Goal: Information Seeking & Learning: Find specific fact

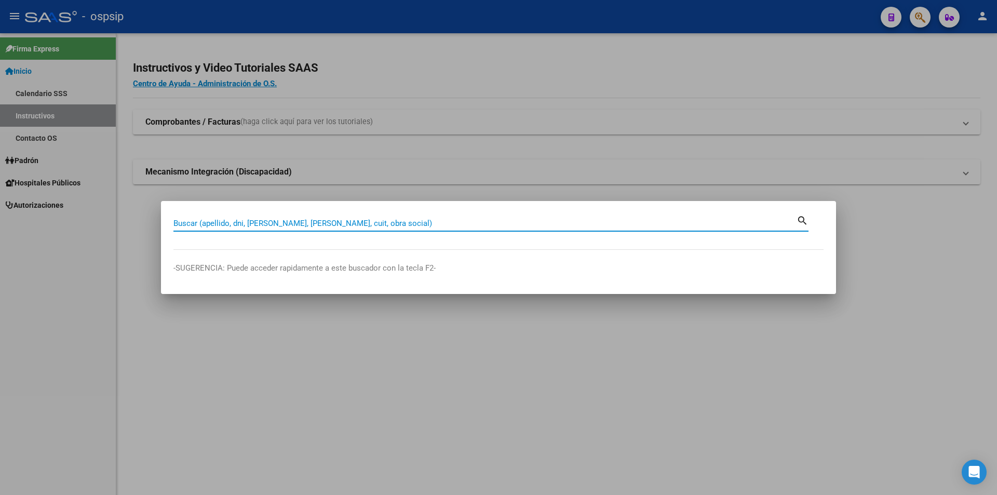
click at [292, 226] on input "Buscar (apellido, dni, [PERSON_NAME], [PERSON_NAME], cuit, obra social)" at bounding box center [484, 223] width 623 height 9
type input "25653457"
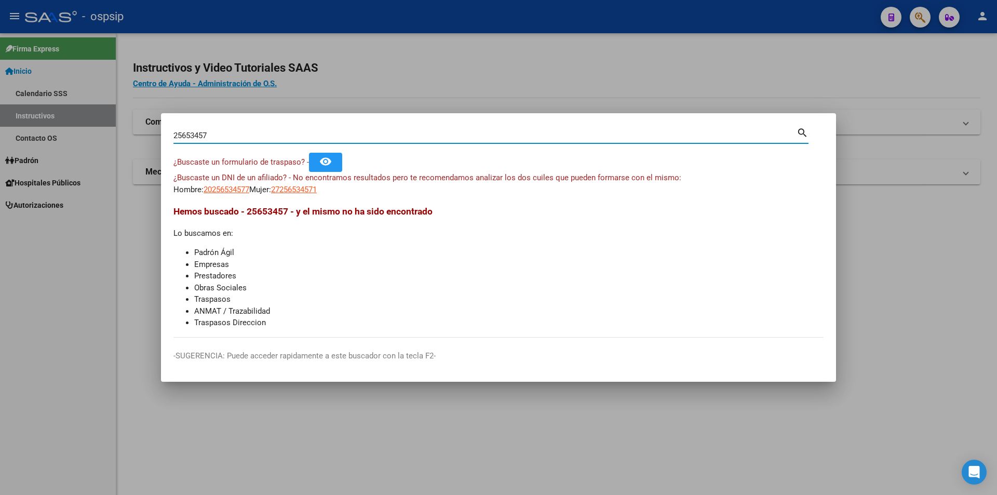
click at [193, 123] on mat-dialog-container "25653457 Buscar (apellido, dni, cuil, nro traspaso, cuit, obra social) search ¿…" at bounding box center [498, 247] width 675 height 269
click at [192, 133] on input "25653457" at bounding box center [484, 135] width 623 height 9
click at [281, 132] on input "Buscar (apellido, dni, [PERSON_NAME], [PERSON_NAME], cuit, obra social)" at bounding box center [484, 135] width 623 height 9
paste input "19103928"
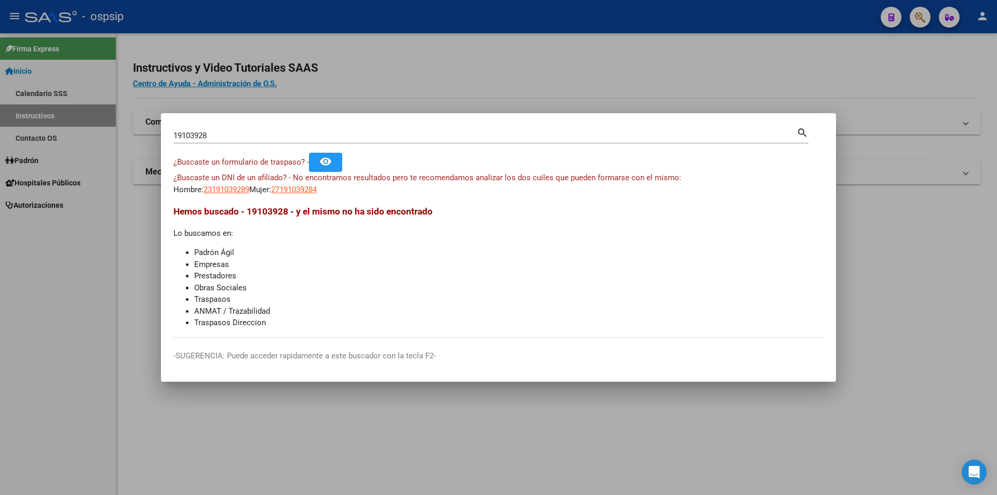
drag, startPoint x: 363, startPoint y: 329, endPoint x: 262, endPoint y: 294, distance: 106.6
click at [262, 294] on li "Traspasos" at bounding box center [508, 299] width 629 height 12
click at [209, 132] on input "19103928" at bounding box center [484, 135] width 623 height 9
click at [232, 130] on div "19103928 Buscar (apellido, dni, cuil, nro traspaso, cuit, obra social)" at bounding box center [484, 136] width 623 height 16
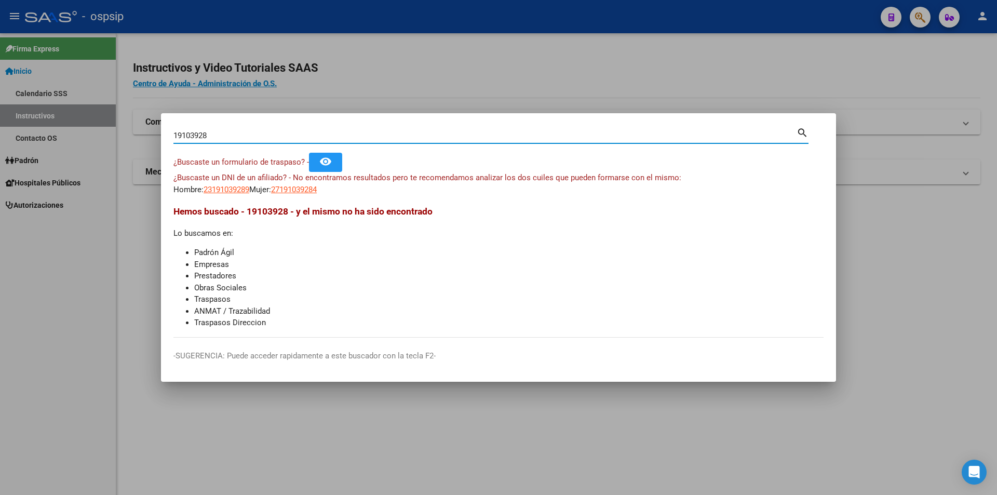
click at [235, 130] on div "19103928 Buscar (apellido, dni, cuil, nro traspaso, cuit, obra social)" at bounding box center [484, 136] width 623 height 16
click at [232, 132] on input "19103928" at bounding box center [484, 135] width 623 height 9
paste input "6"
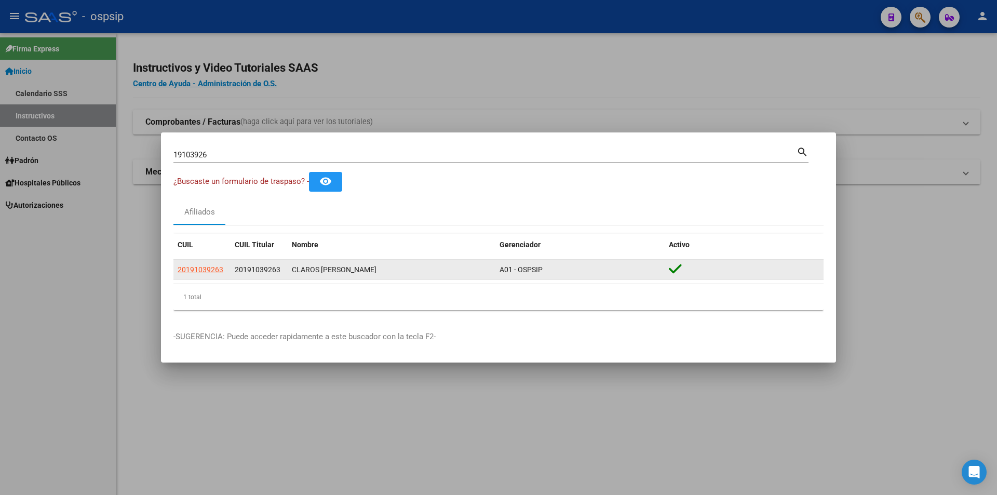
drag, startPoint x: 214, startPoint y: 281, endPoint x: 198, endPoint y: 272, distance: 18.4
click at [198, 272] on span "20191039263" at bounding box center [201, 269] width 46 height 8
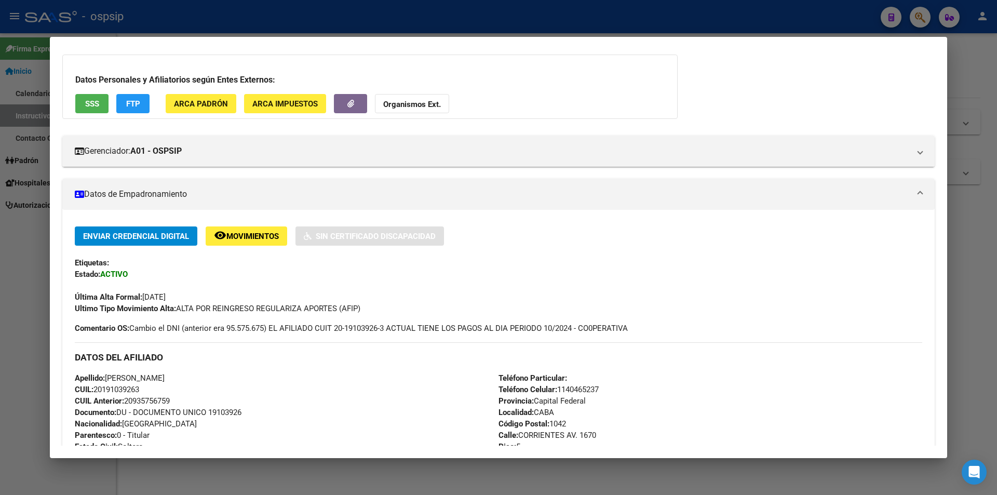
scroll to position [208, 0]
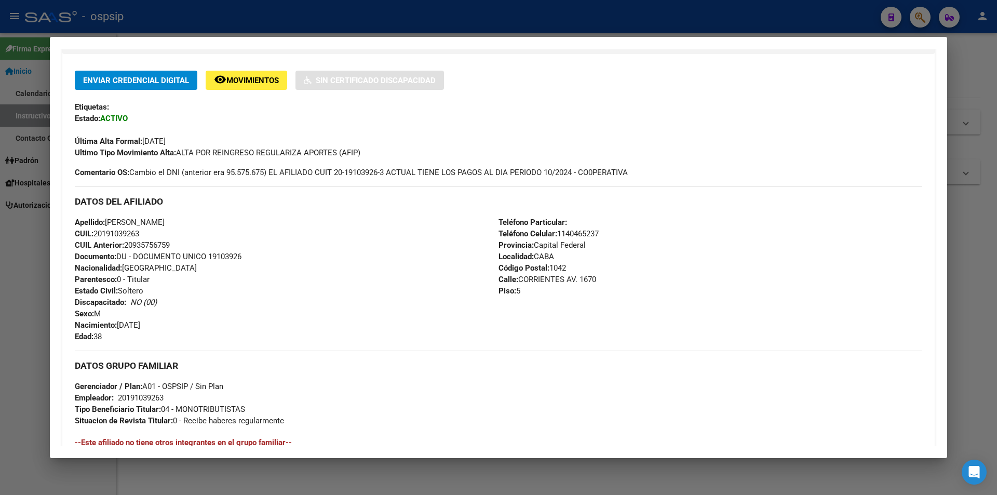
click at [232, 255] on span "Documento: DU - DOCUMENTO UNICO 19103926" at bounding box center [158, 256] width 167 height 9
copy span "19103926"
click at [231, 274] on div "Apellido: [PERSON_NAME] CUIL: 20191039263 CUIL Anterior: 20935756759 Documento:…" at bounding box center [287, 280] width 424 height 126
click at [3, 226] on div at bounding box center [498, 247] width 997 height 495
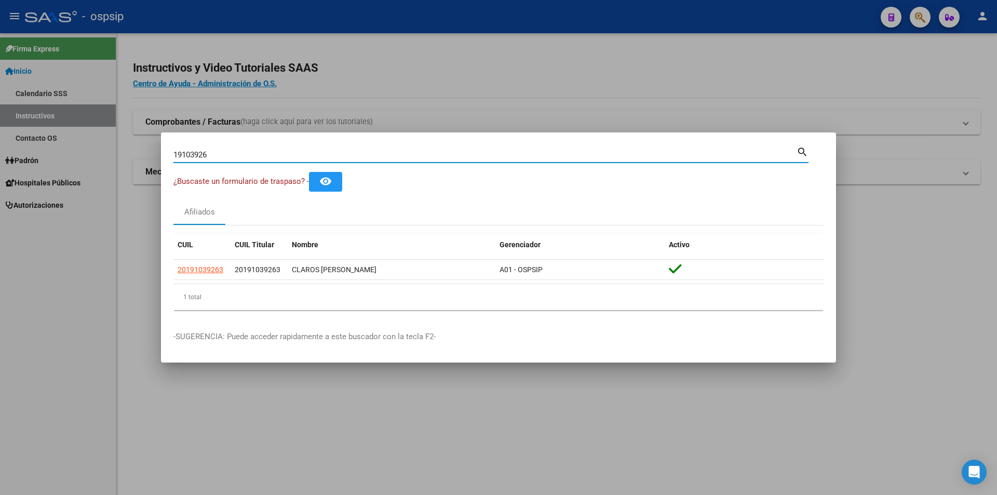
click at [217, 156] on input "19103926" at bounding box center [484, 154] width 623 height 9
type input "39870942"
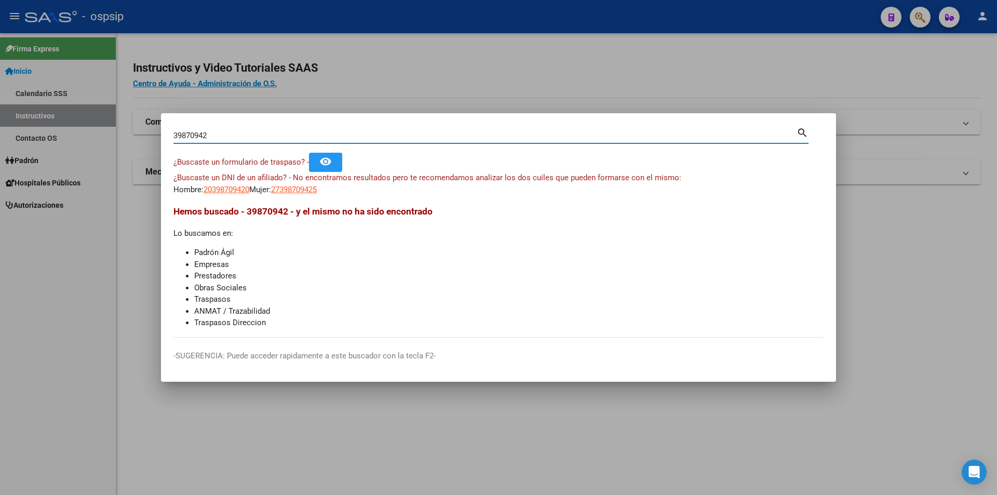
click at [247, 135] on input "39870942" at bounding box center [484, 135] width 623 height 9
click at [214, 138] on input "Buscar (apellido, dni, [PERSON_NAME], [PERSON_NAME], cuit, obra social)" at bounding box center [484, 135] width 623 height 9
click at [208, 138] on input "45608638" at bounding box center [484, 135] width 623 height 9
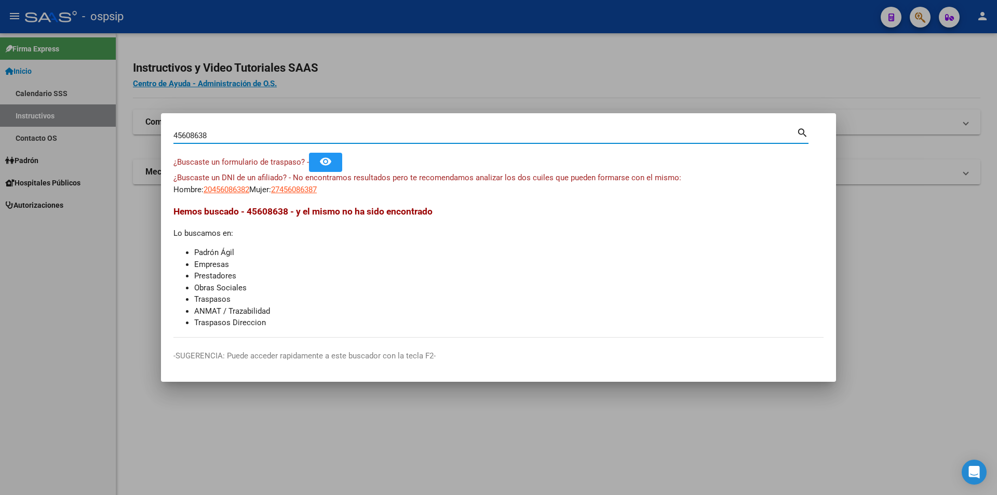
click at [187, 137] on input "45608638" at bounding box center [484, 135] width 623 height 9
click at [194, 136] on input "45608638" at bounding box center [484, 135] width 623 height 9
click at [214, 135] on input "45608638" at bounding box center [484, 135] width 623 height 9
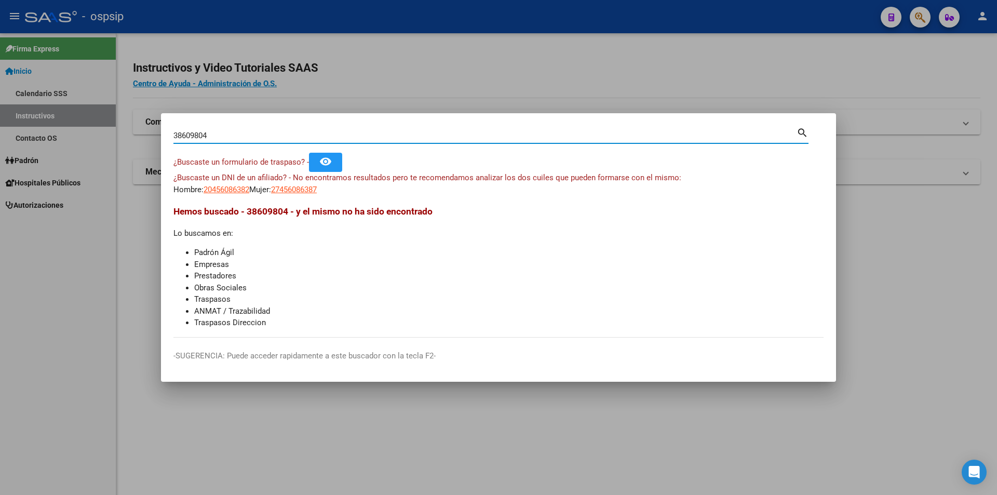
type input "38609804"
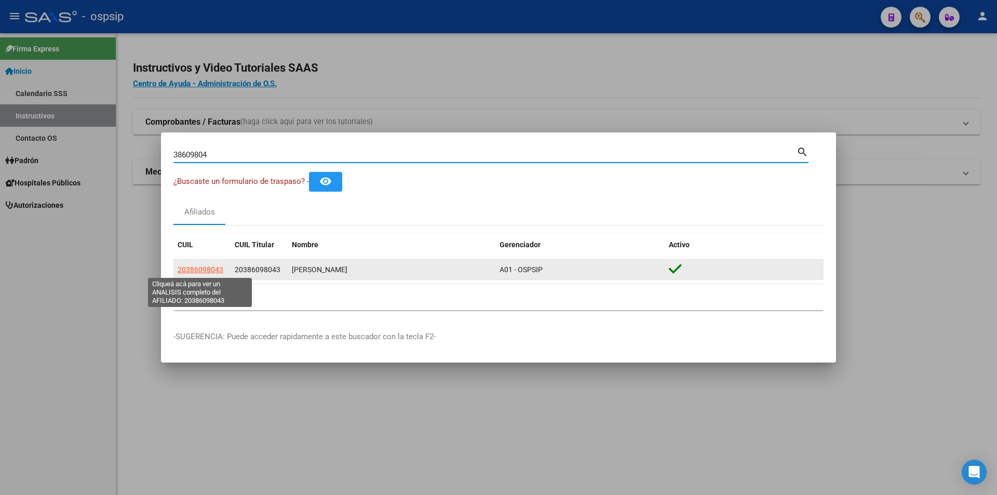
click at [211, 265] on span "20386098043" at bounding box center [201, 269] width 46 height 8
type textarea "20386098043"
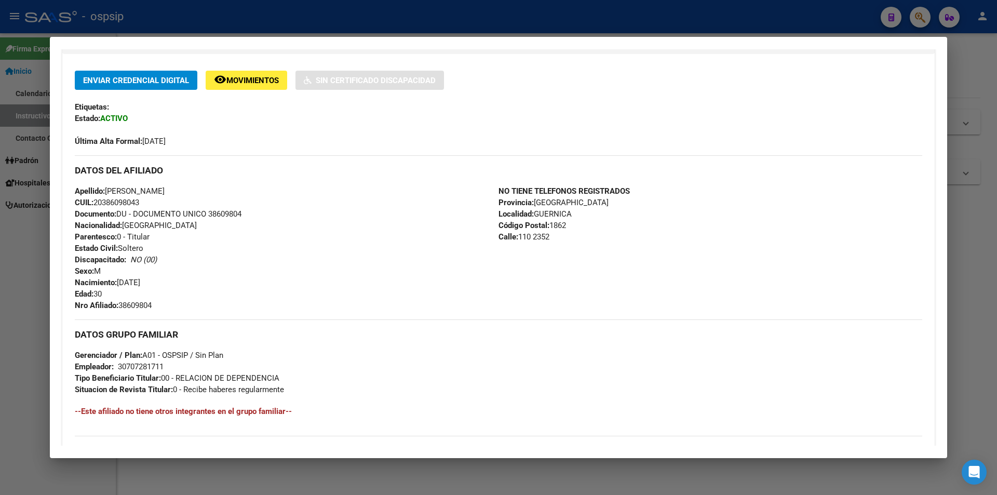
click at [224, 208] on div "Apellido: [PERSON_NAME] CUIL: 20386098043 Documento: DU - DOCUMENTO UNICO 38609…" at bounding box center [287, 248] width 424 height 126
click at [223, 217] on span "Documento: DU - DOCUMENTO UNICO 38609804" at bounding box center [158, 213] width 167 height 9
copy span "38609804"
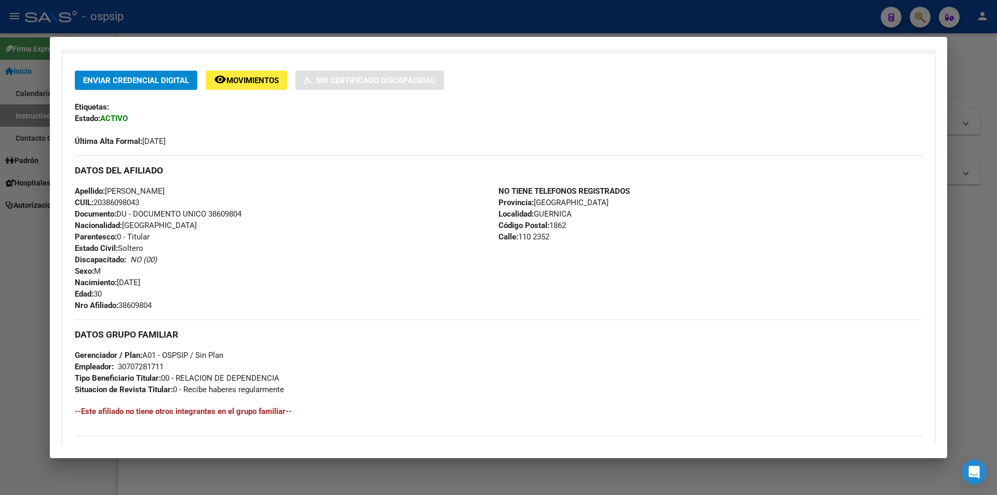
copy span "38609804"
click at [253, 229] on div "Apellido: [PERSON_NAME] CUIL: 20386098043 Documento: DU - DOCUMENTO UNICO 38609…" at bounding box center [287, 248] width 424 height 126
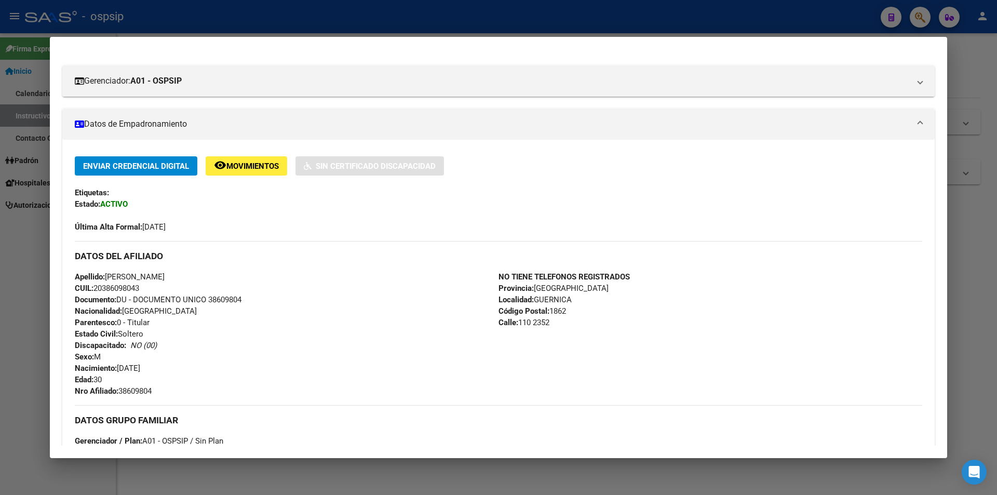
scroll to position [104, 0]
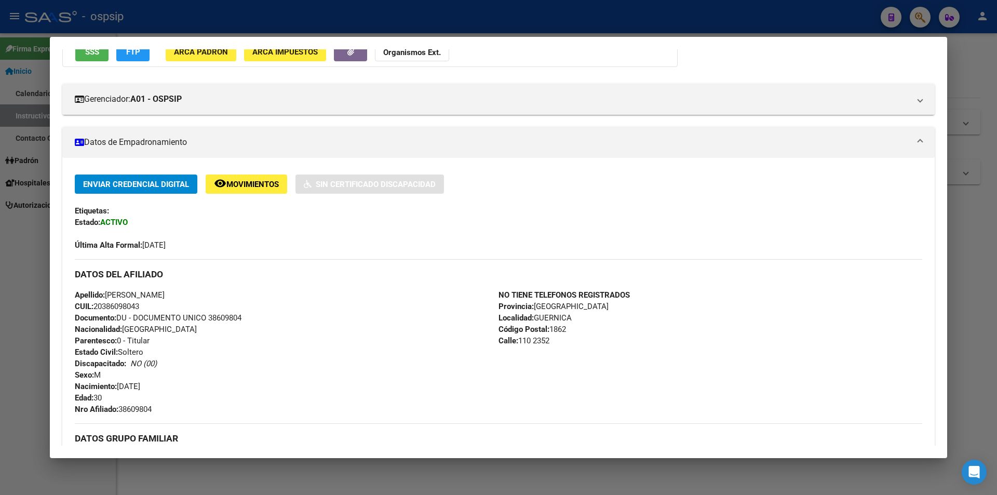
click at [0, 313] on div at bounding box center [498, 247] width 997 height 495
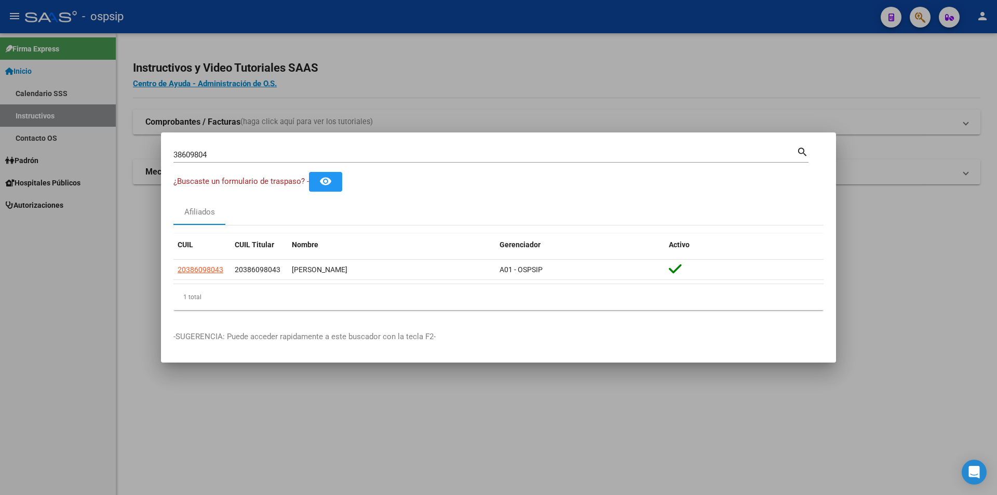
click at [228, 157] on input "38609804" at bounding box center [484, 154] width 623 height 9
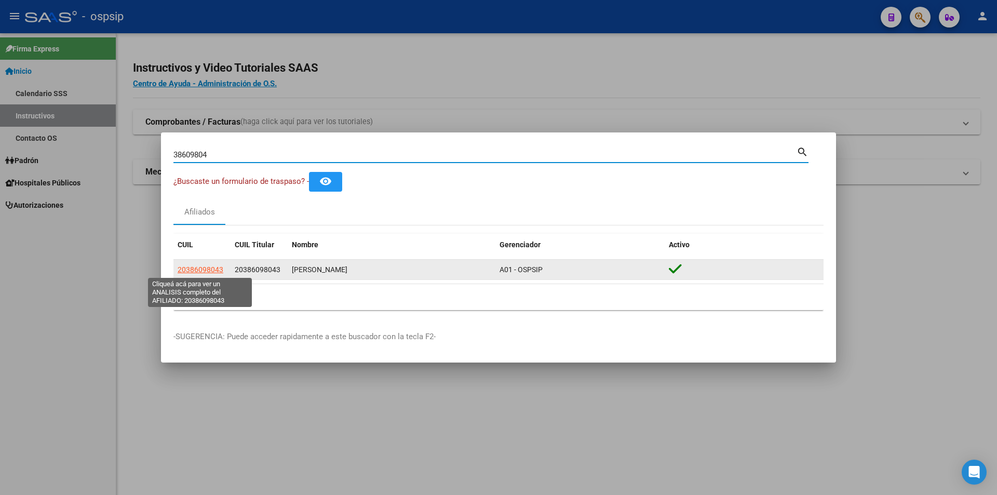
click at [185, 272] on span "20386098043" at bounding box center [201, 269] width 46 height 8
